Goal: Information Seeking & Learning: Learn about a topic

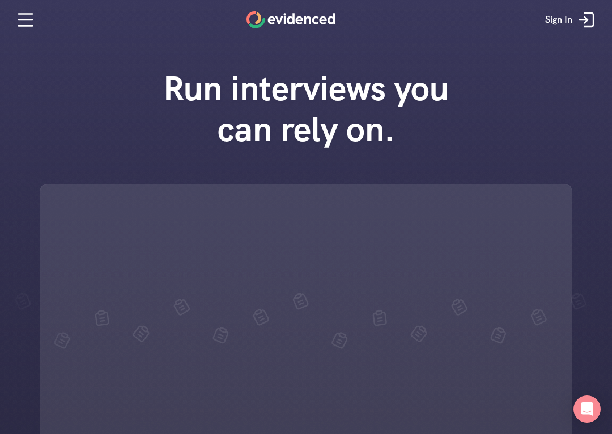
click at [254, 87] on h1 "Run interviews you can rely on." at bounding box center [306, 109] width 323 height 82
click at [540, 114] on div "Run interviews you can rely on." at bounding box center [306, 292] width 612 height 471
click at [535, 120] on div "Run interviews you can rely on." at bounding box center [306, 292] width 612 height 471
